Goal: Navigation & Orientation: Find specific page/section

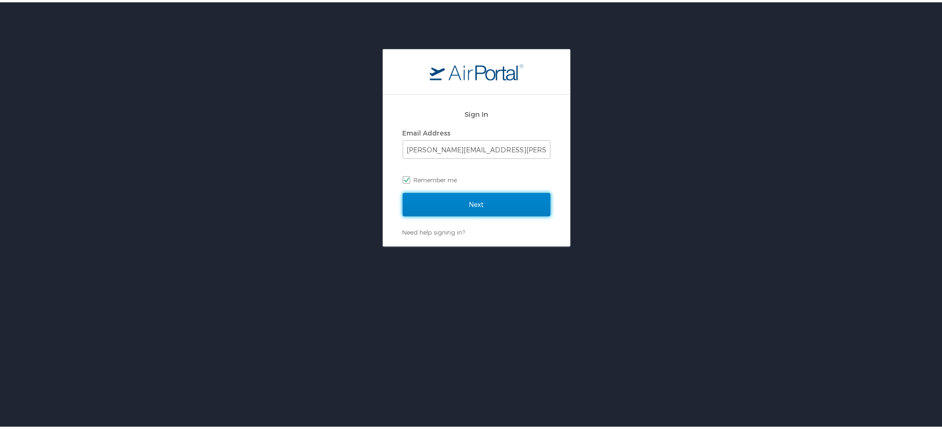
click at [469, 205] on input "Next" at bounding box center [477, 202] width 148 height 23
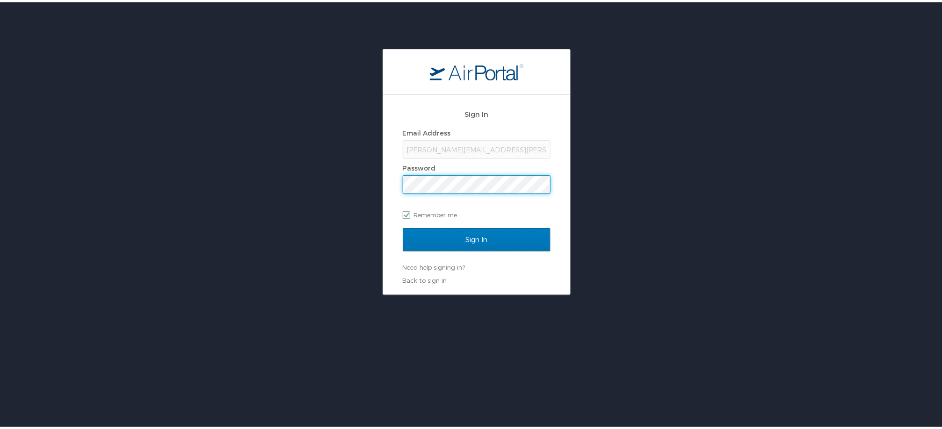
click at [403, 226] on input "Sign In" at bounding box center [477, 237] width 148 height 23
